Goal: Navigation & Orientation: Find specific page/section

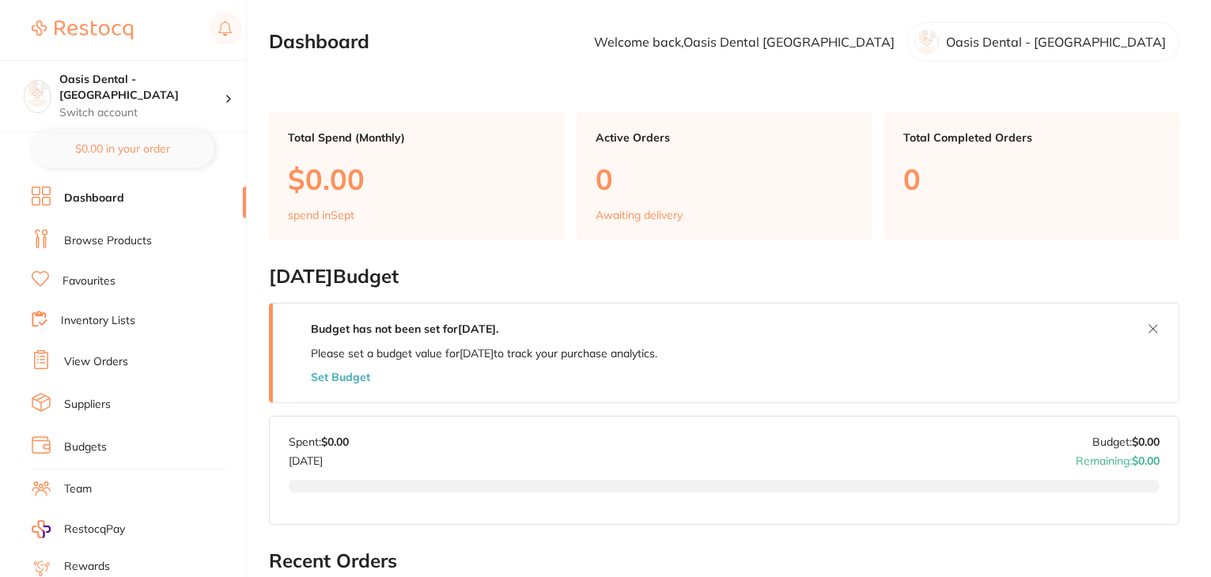
click at [122, 244] on link "Browse Products" at bounding box center [108, 241] width 88 height 16
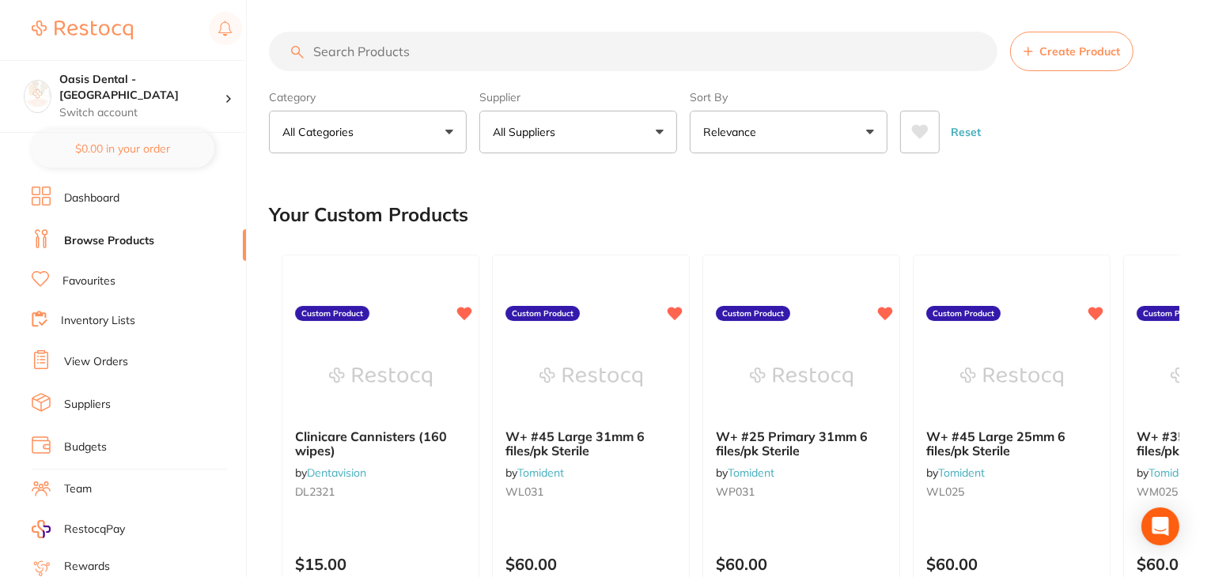
click at [99, 285] on link "Favourites" at bounding box center [88, 282] width 53 height 16
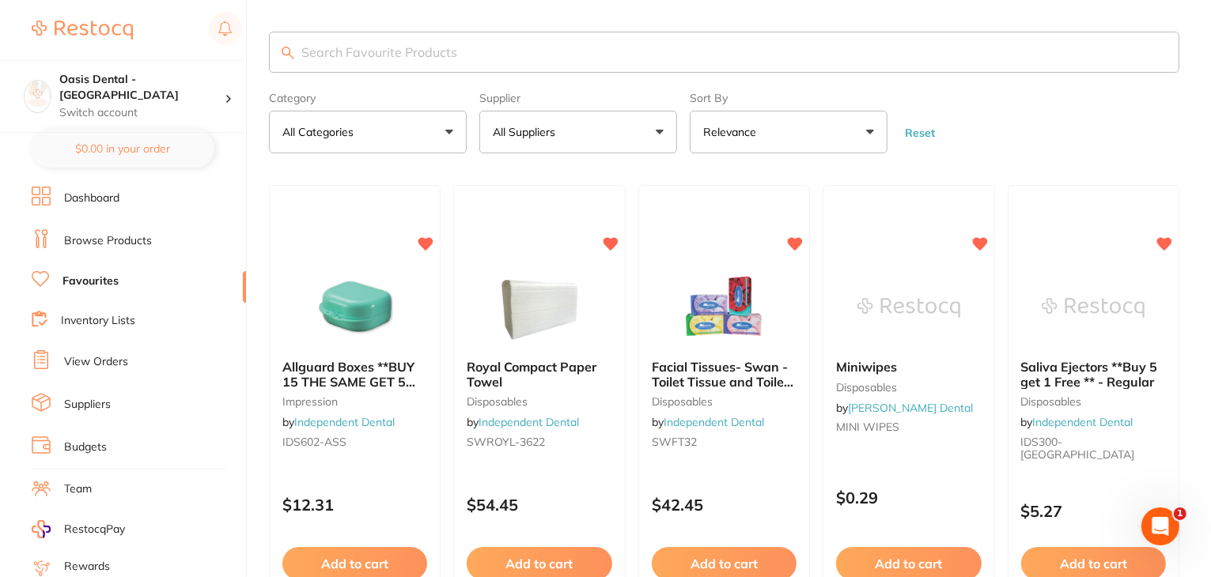
click at [123, 235] on link "Browse Products" at bounding box center [108, 241] width 88 height 16
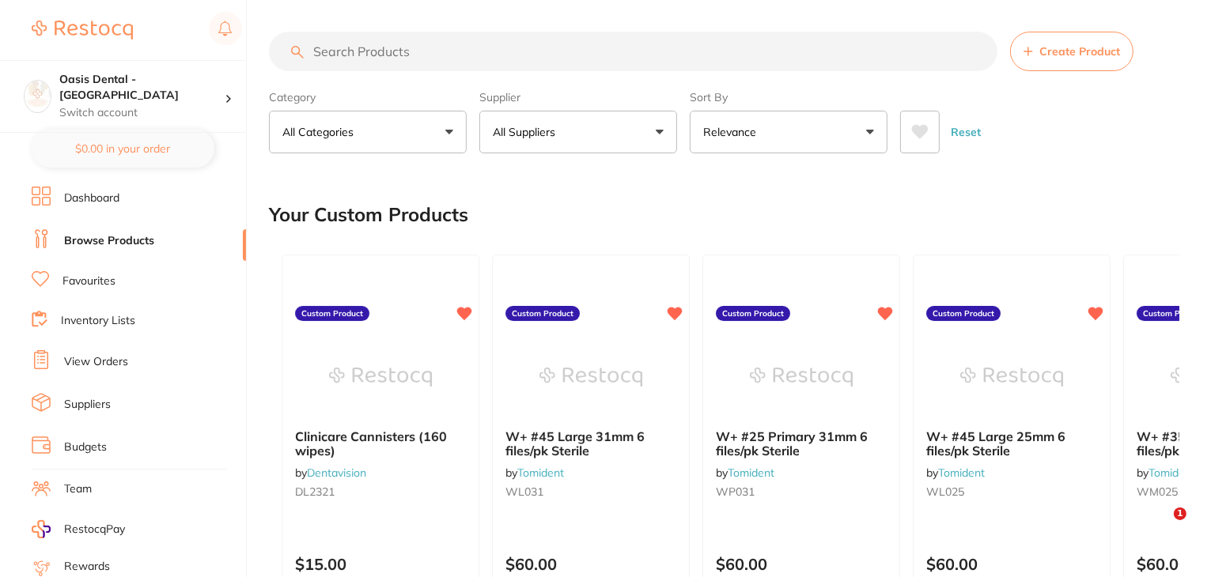
click at [658, 133] on button "All Suppliers" at bounding box center [578, 132] width 198 height 43
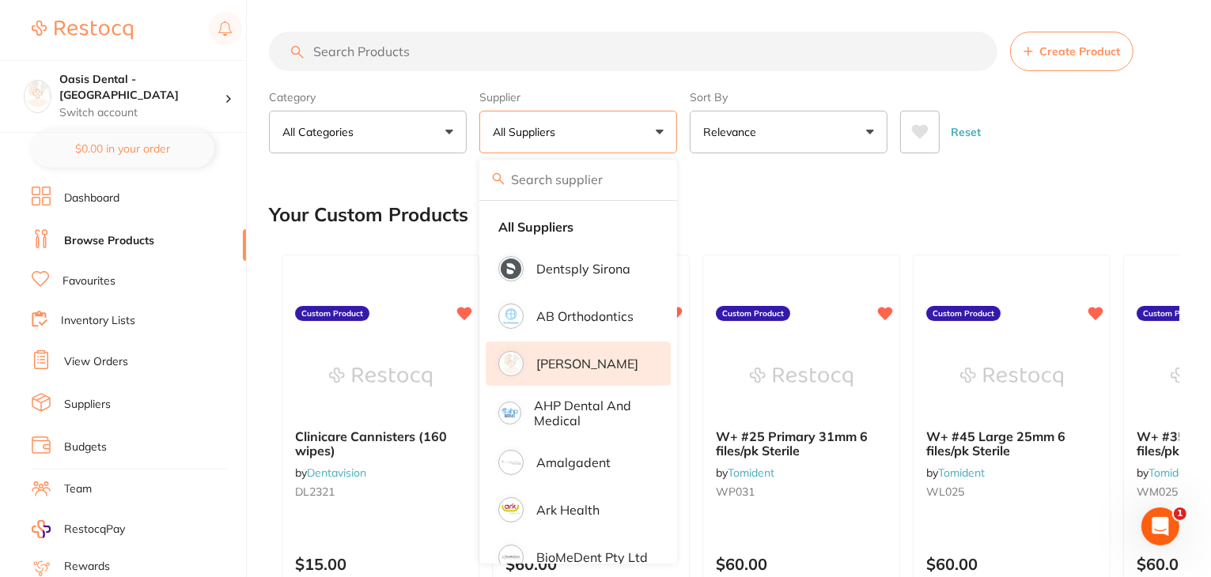
click at [560, 361] on p "[PERSON_NAME]" at bounding box center [587, 364] width 102 height 14
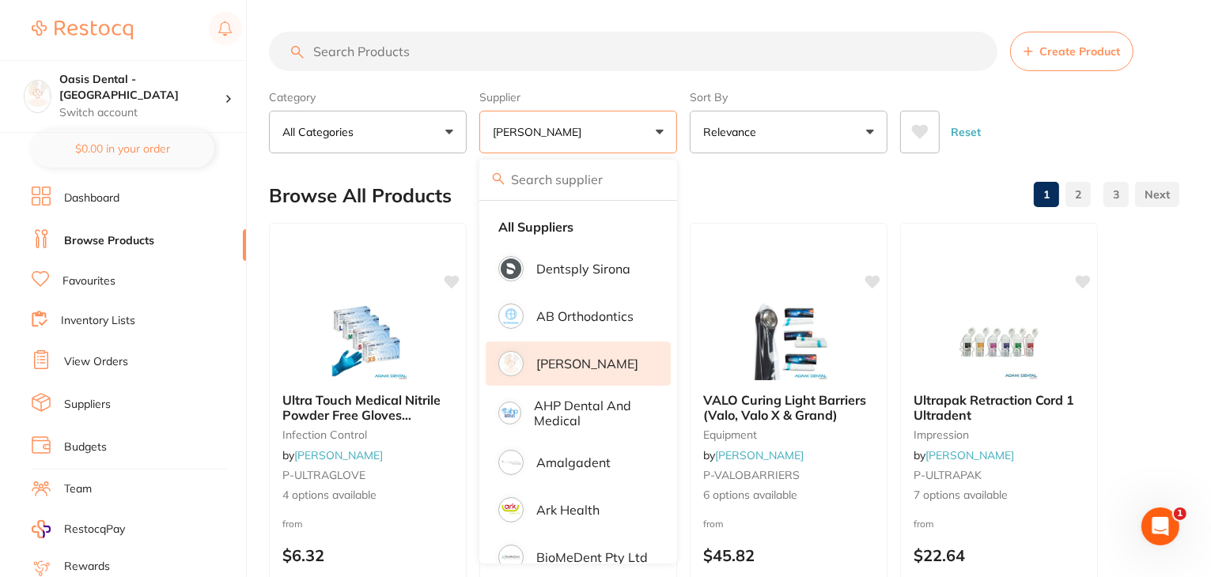
click at [1158, 187] on link at bounding box center [1157, 195] width 44 height 32
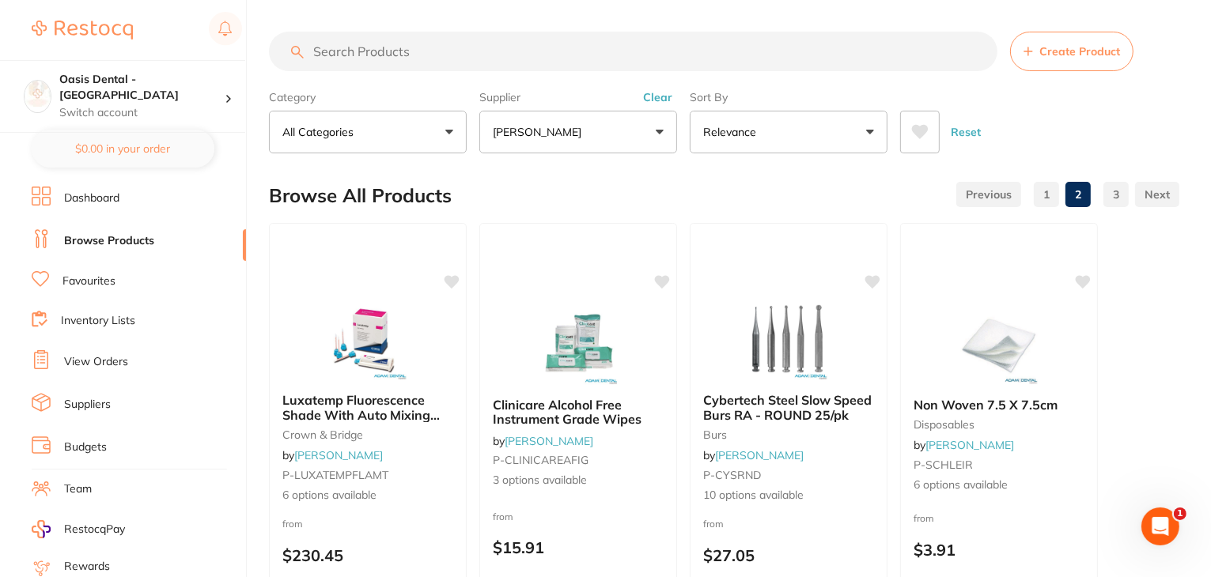
click at [664, 134] on button "[PERSON_NAME]" at bounding box center [578, 132] width 198 height 43
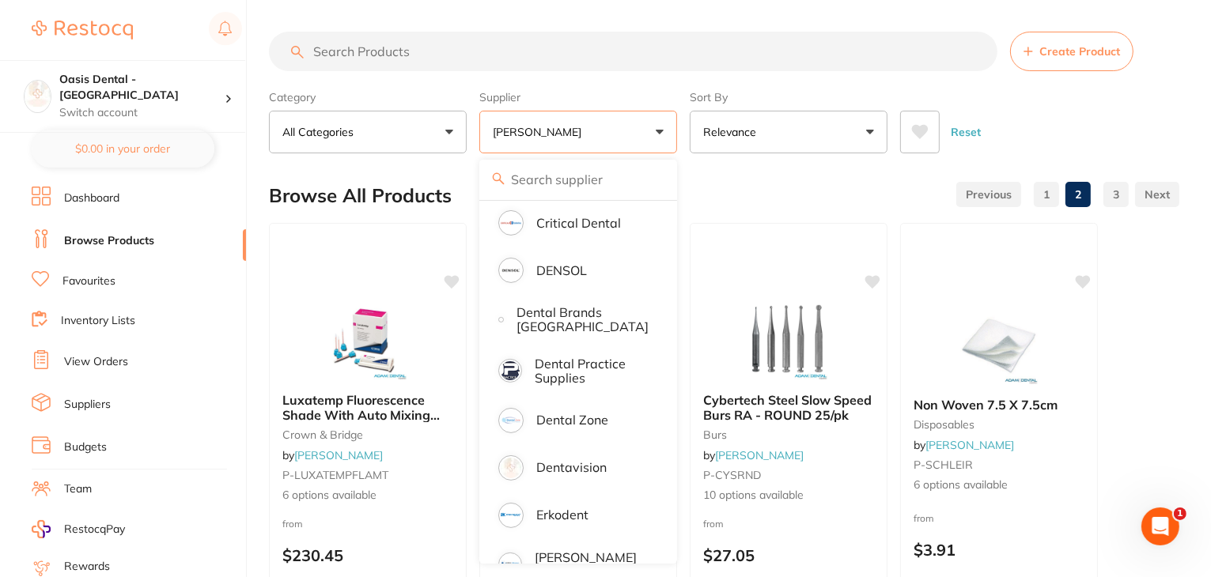
scroll to position [395, 0]
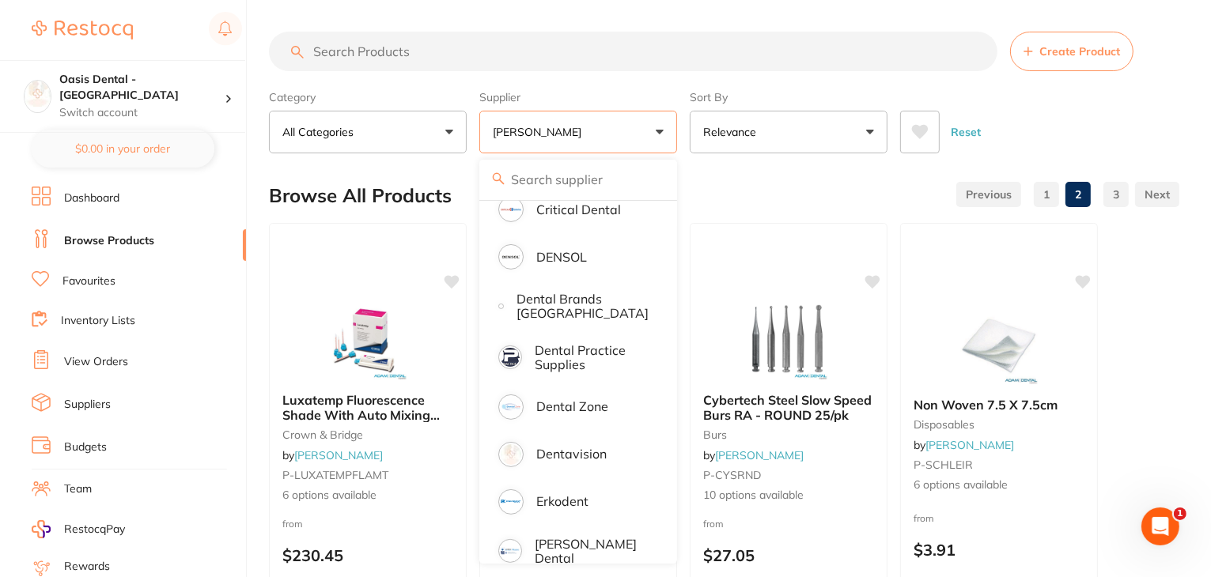
click at [978, 133] on button "Reset" at bounding box center [966, 132] width 40 height 43
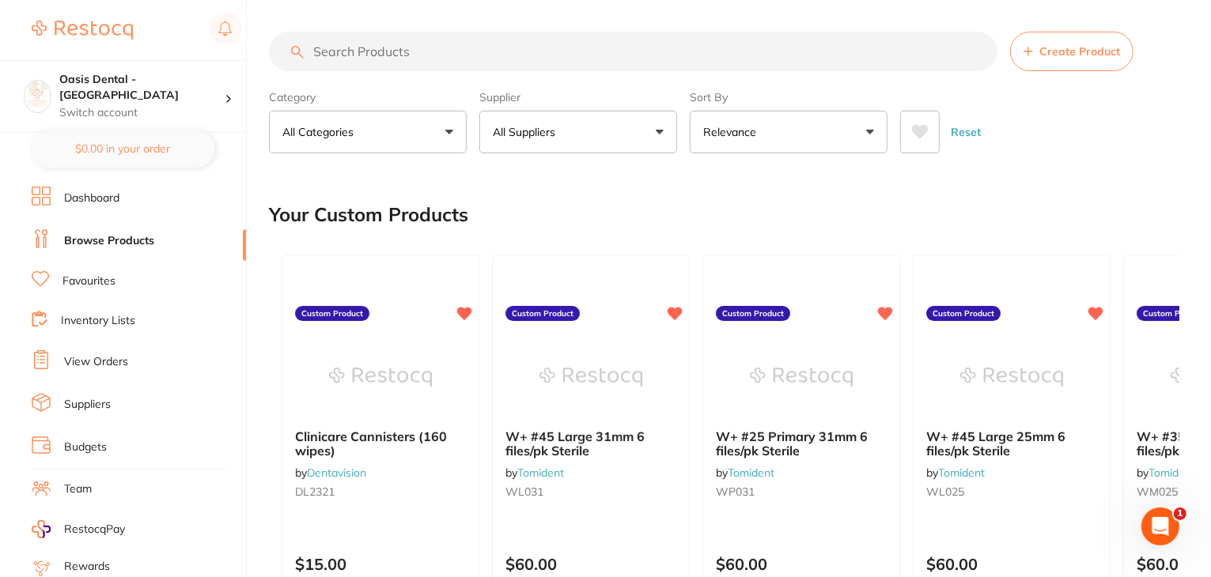
click at [662, 133] on button "All Suppliers" at bounding box center [578, 132] width 198 height 43
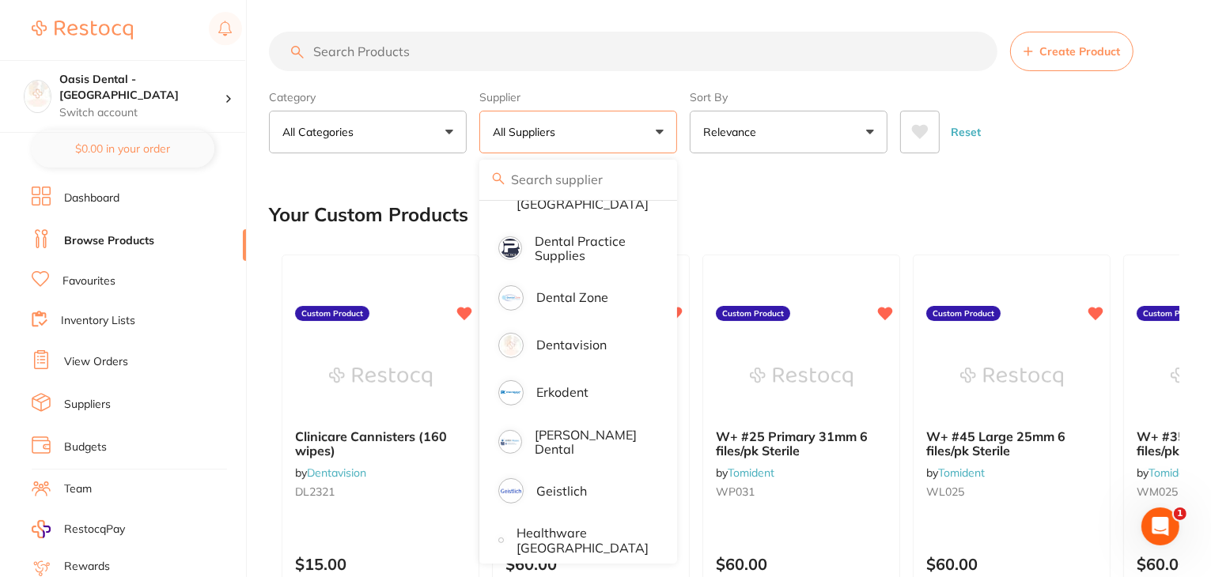
scroll to position [712, 0]
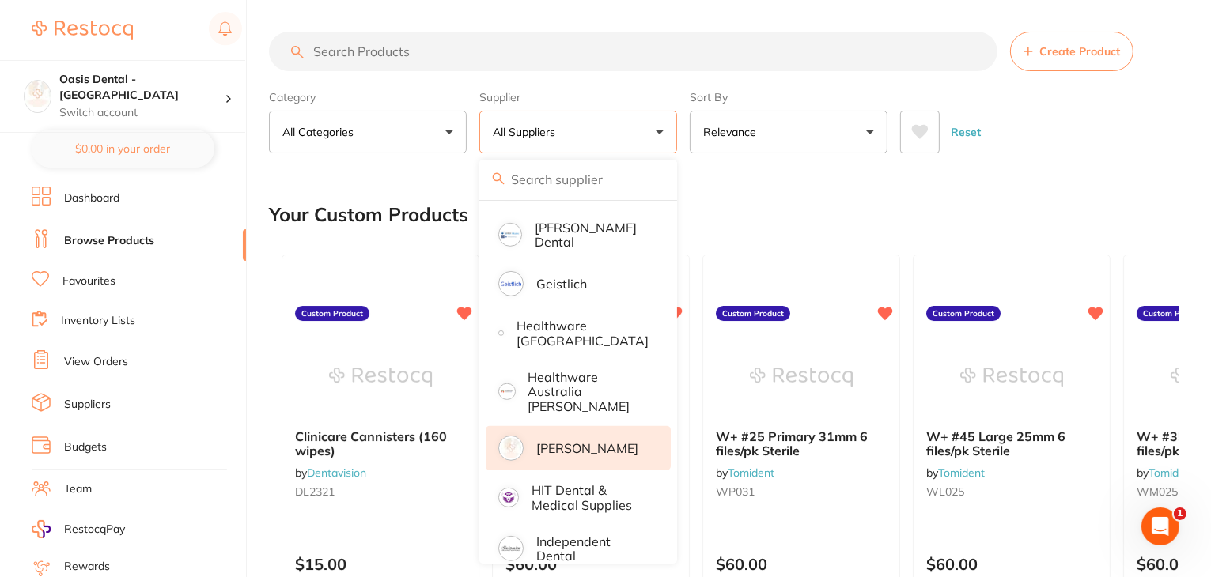
click at [568, 441] on p "[PERSON_NAME]" at bounding box center [587, 448] width 102 height 14
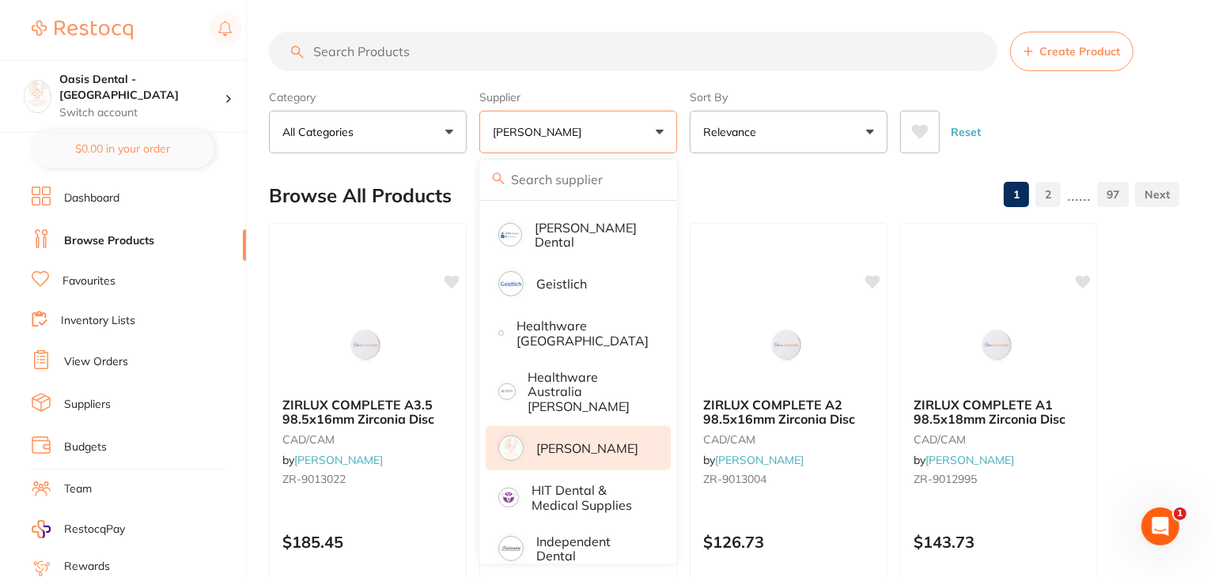
scroll to position [0, 0]
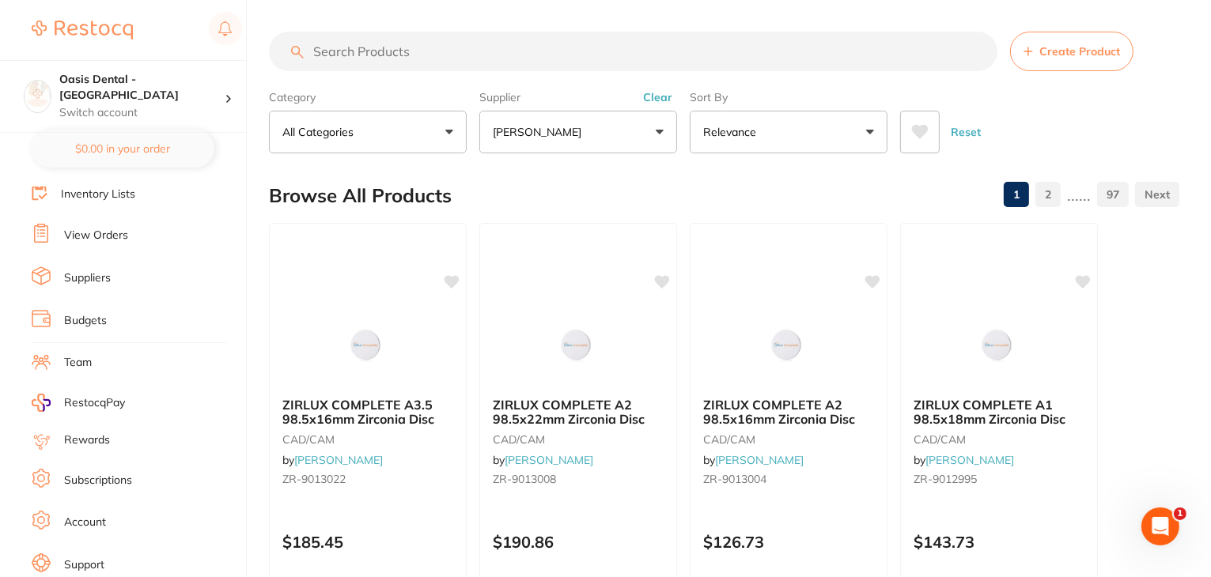
scroll to position [159, 0]
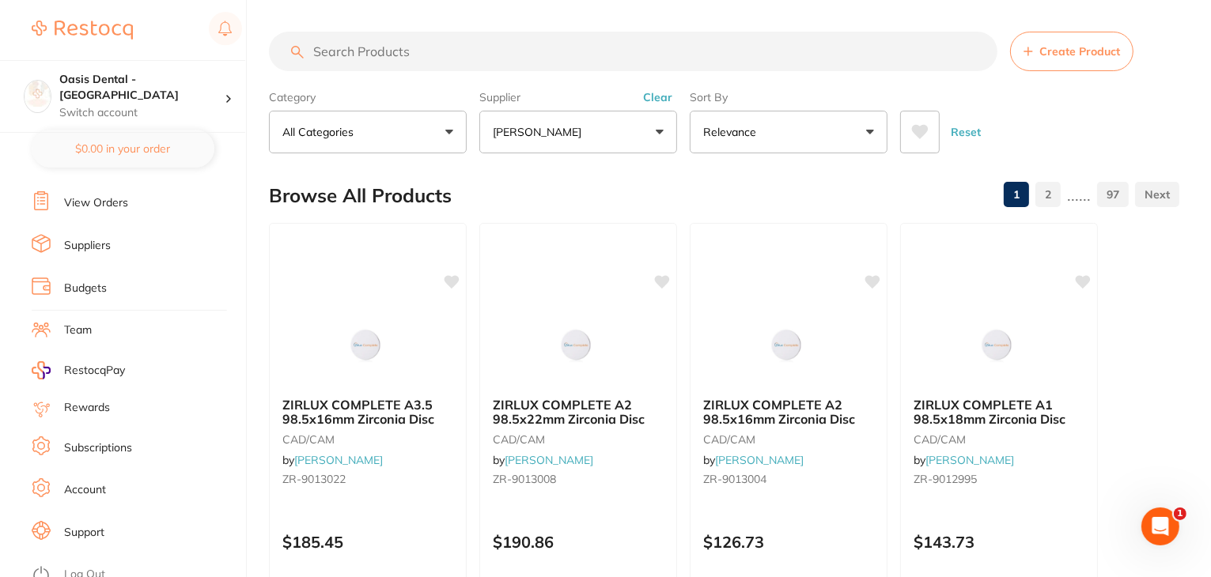
click at [73, 567] on link "Log Out" at bounding box center [84, 575] width 41 height 16
